Goal: Transaction & Acquisition: Book appointment/travel/reservation

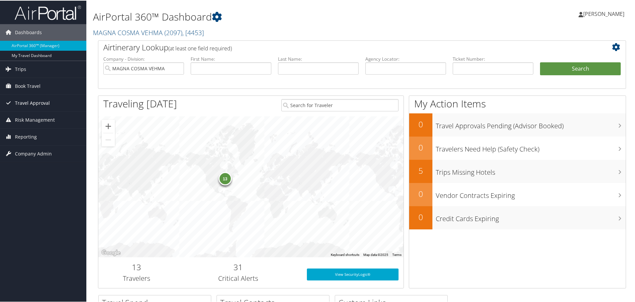
click at [28, 104] on span "Travel Approval" at bounding box center [32, 102] width 35 height 17
click at [33, 87] on span "Book Travel" at bounding box center [28, 85] width 26 height 17
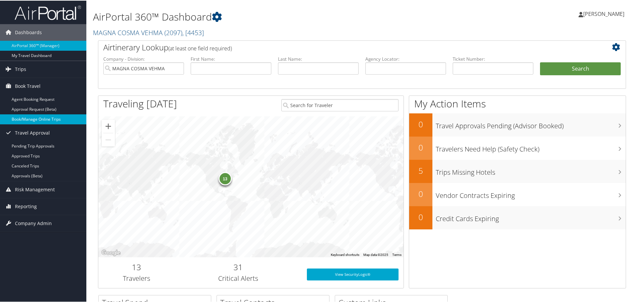
click at [30, 117] on link "Book/Manage Online Trips" at bounding box center [43, 119] width 86 height 10
